Goal: Task Accomplishment & Management: Complete application form

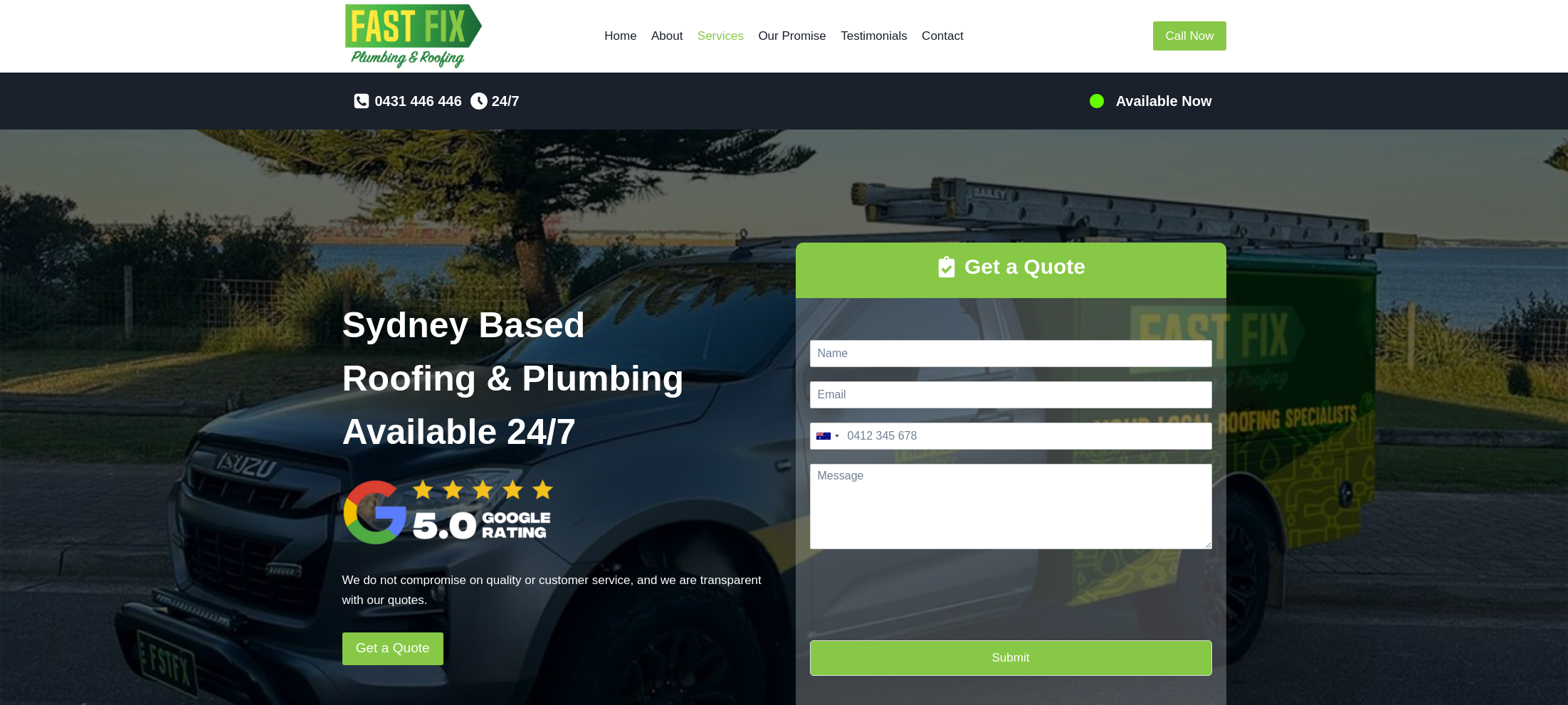
click at [718, 35] on link "Services" at bounding box center [721, 36] width 61 height 34
click at [886, 353] on input "Name *" at bounding box center [1011, 353] width 402 height 27
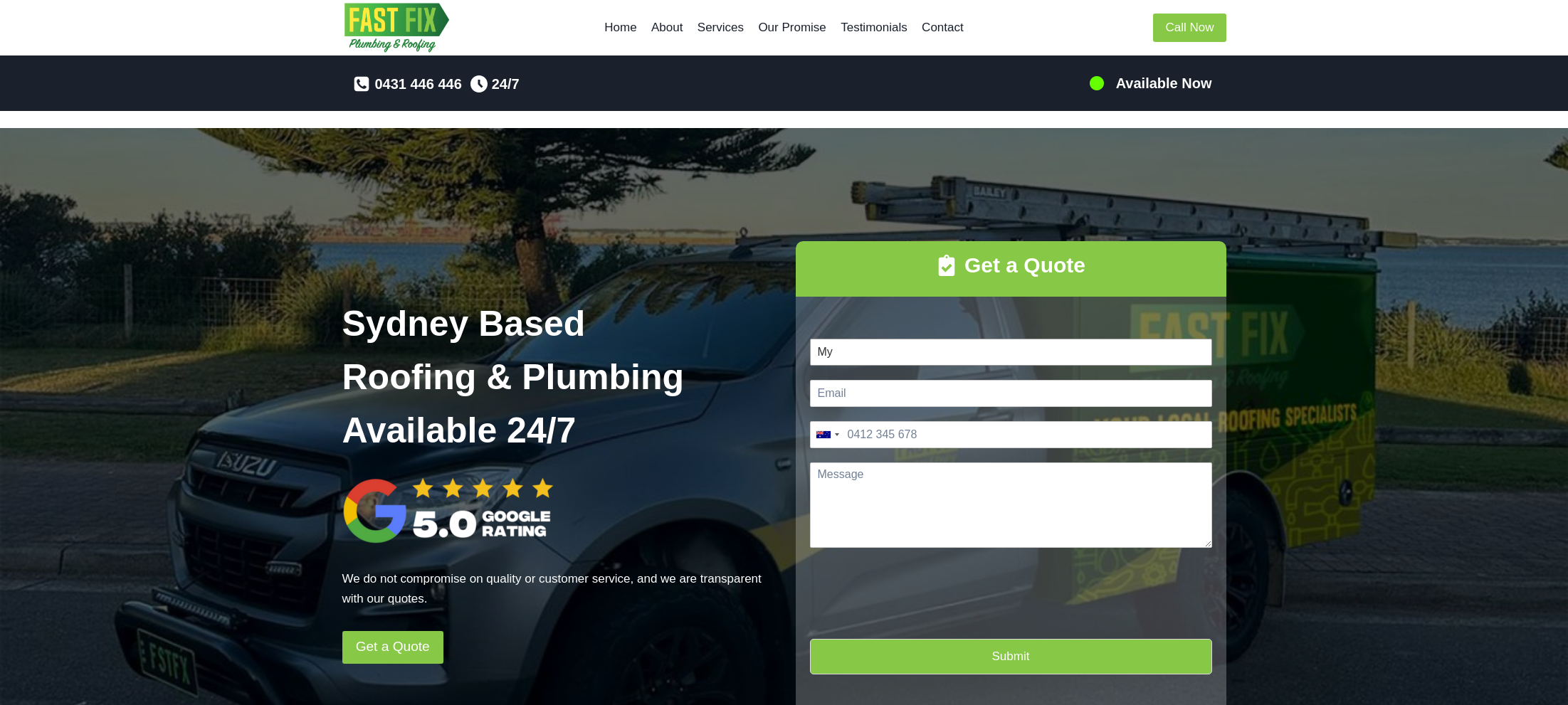
type input "My"
click at [868, 395] on input "Email *" at bounding box center [1011, 393] width 402 height 27
type input "[EMAIL_ADDRESS][DOMAIN_NAME]"
click at [919, 435] on input "Phone *" at bounding box center [1011, 435] width 402 height 27
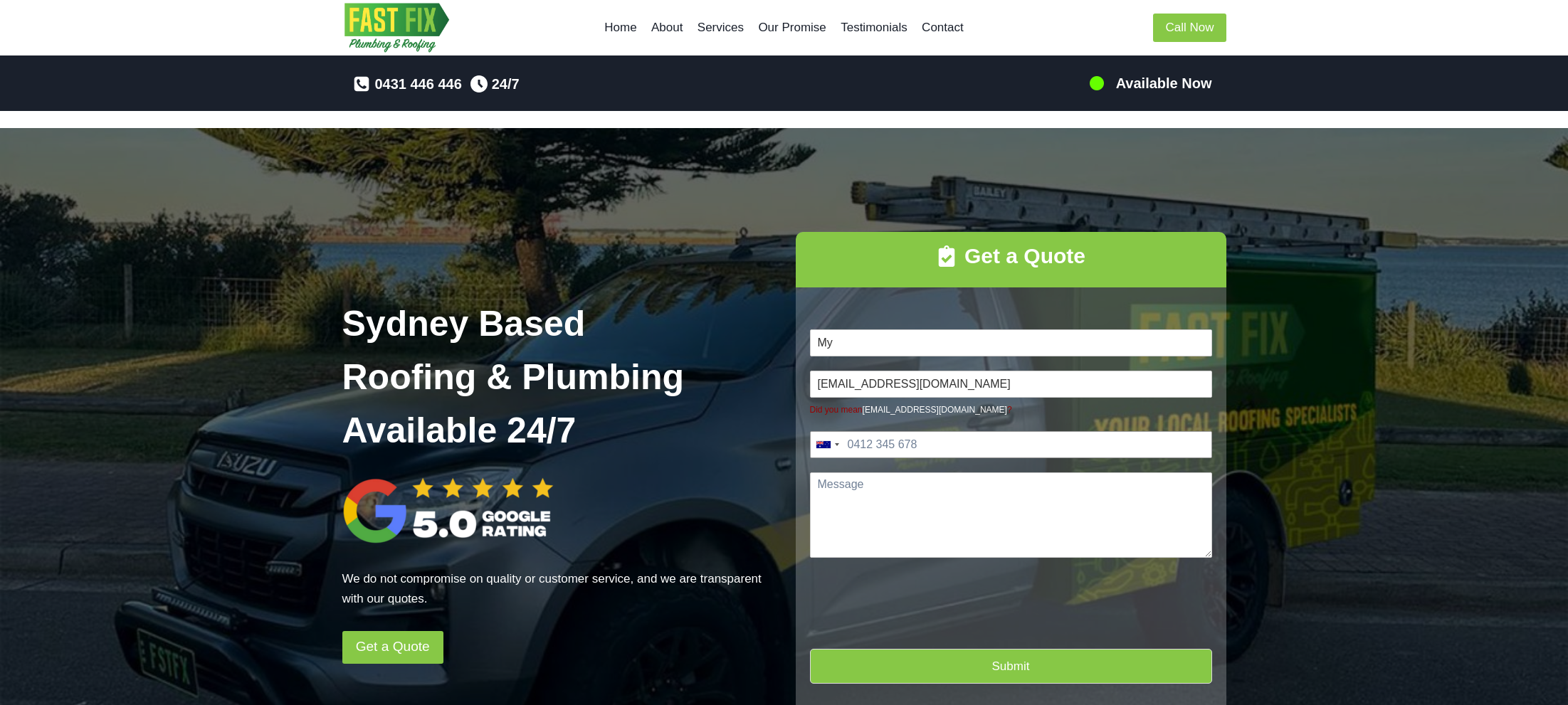
type input "0433 787 733"
click at [907, 482] on textarea "Message *" at bounding box center [1011, 515] width 402 height 85
drag, startPoint x: 932, startPoint y: 516, endPoint x: 977, endPoint y: 439, distance: 89.2
click at [933, 514] on textarea "Hi there, hoping you could help us with repairing some aluminium eave cladding …" at bounding box center [1011, 515] width 402 height 85
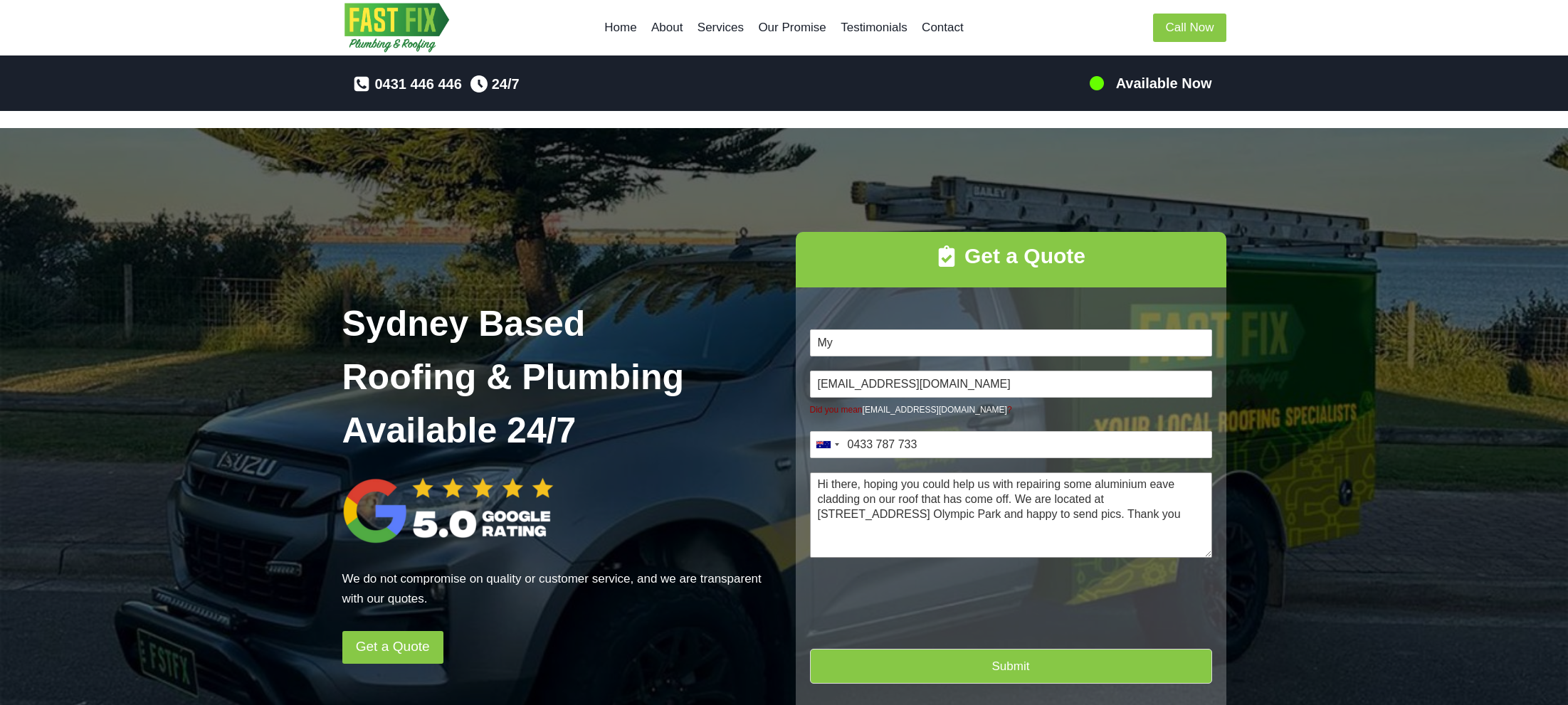
type textarea "Hi there, hoping you could help us with repairing some aluminium eave cladding …"
type input "1"
click at [1015, 671] on button "Submit" at bounding box center [1011, 666] width 402 height 35
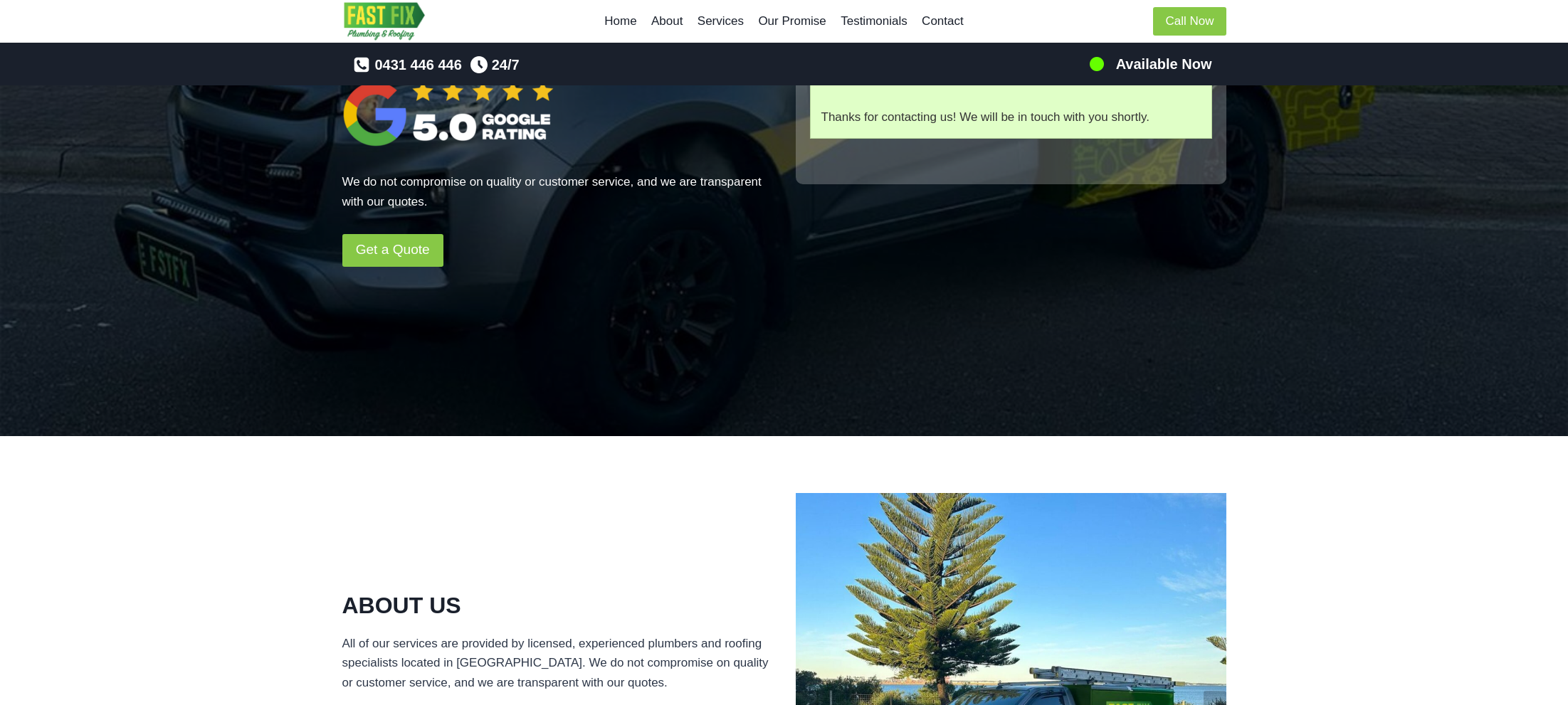
scroll to position [400, 0]
